Goal: Check status: Check status

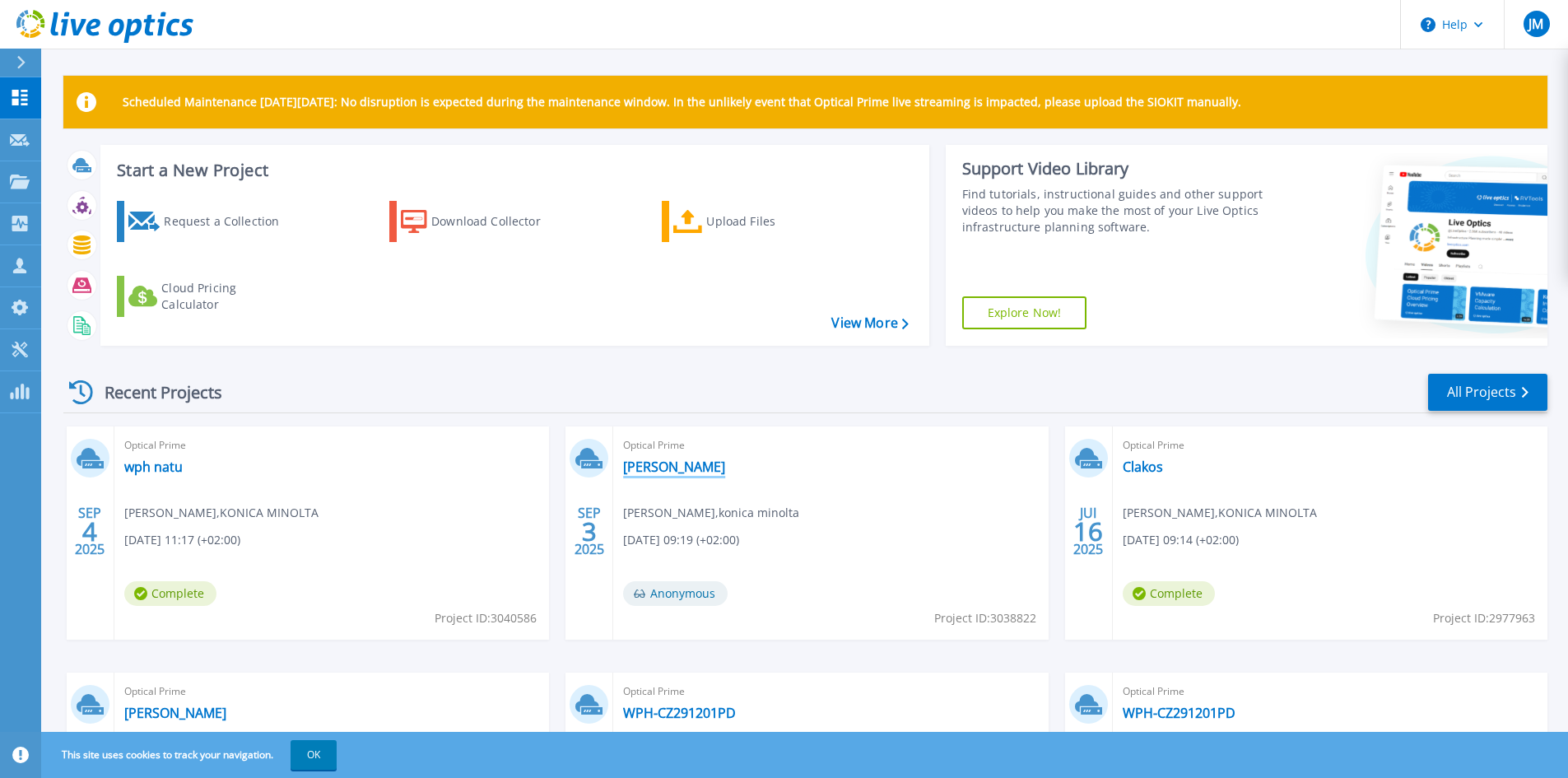
click at [658, 468] on link "[PERSON_NAME]" at bounding box center [675, 467] width 102 height 17
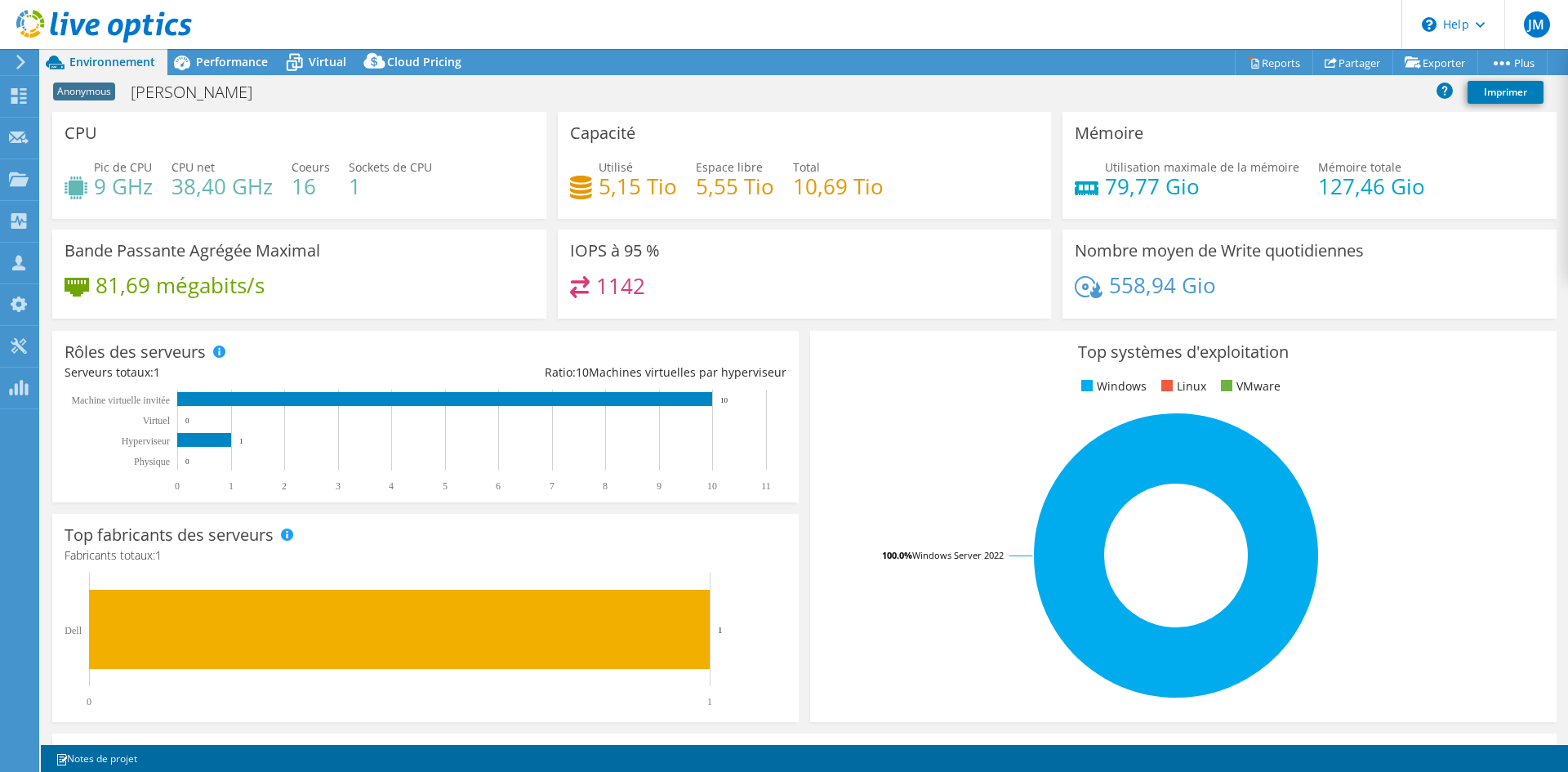
select select "USD"
